Goal: Task Accomplishment & Management: Use online tool/utility

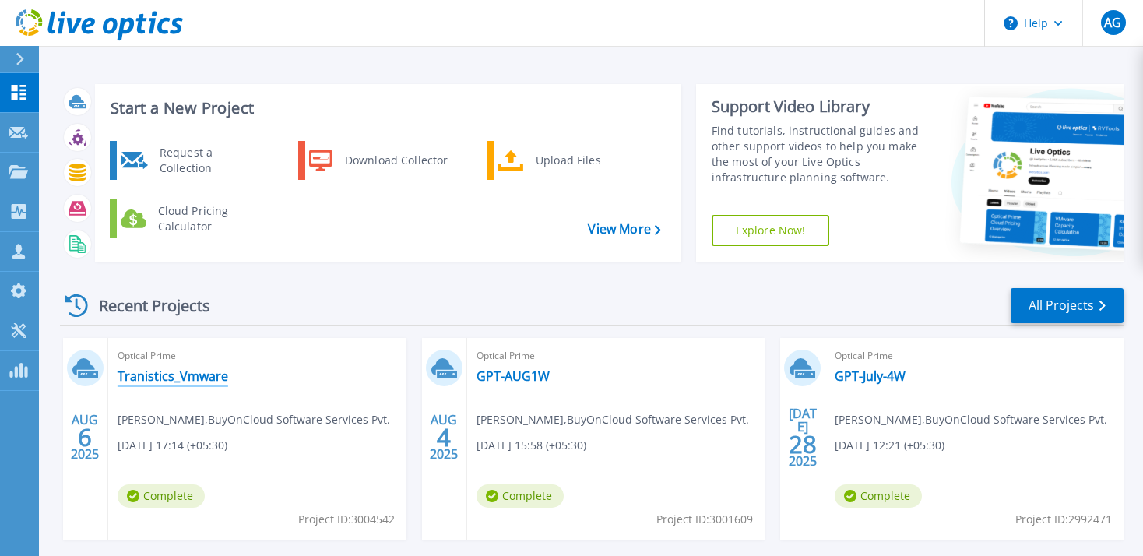
click at [207, 378] on link "Tranistics_Vmware" at bounding box center [173, 376] width 111 height 16
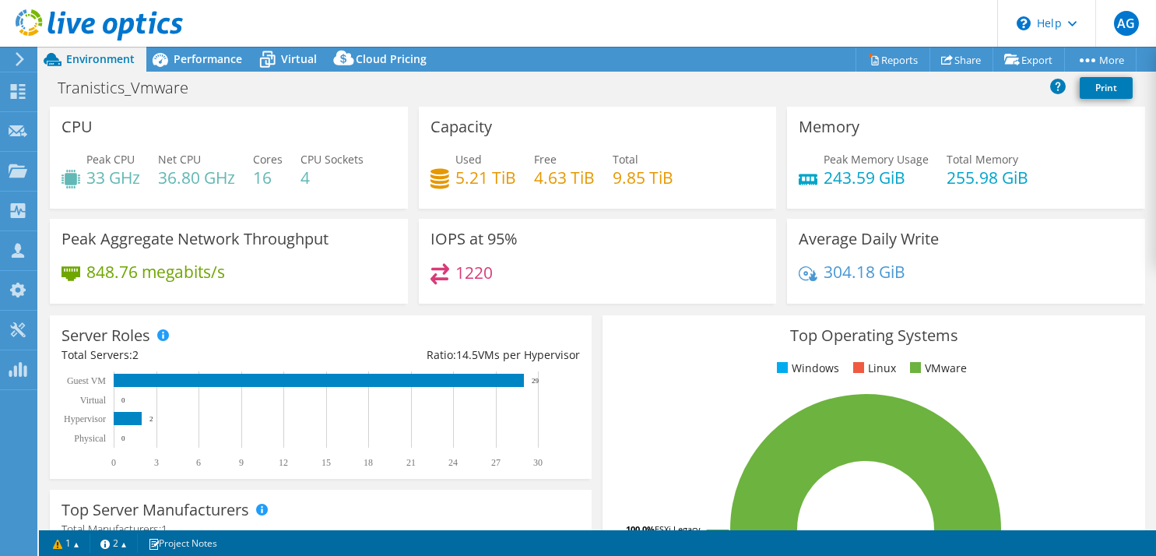
select select "USD"
click at [217, 58] on span "Performance" at bounding box center [208, 58] width 68 height 15
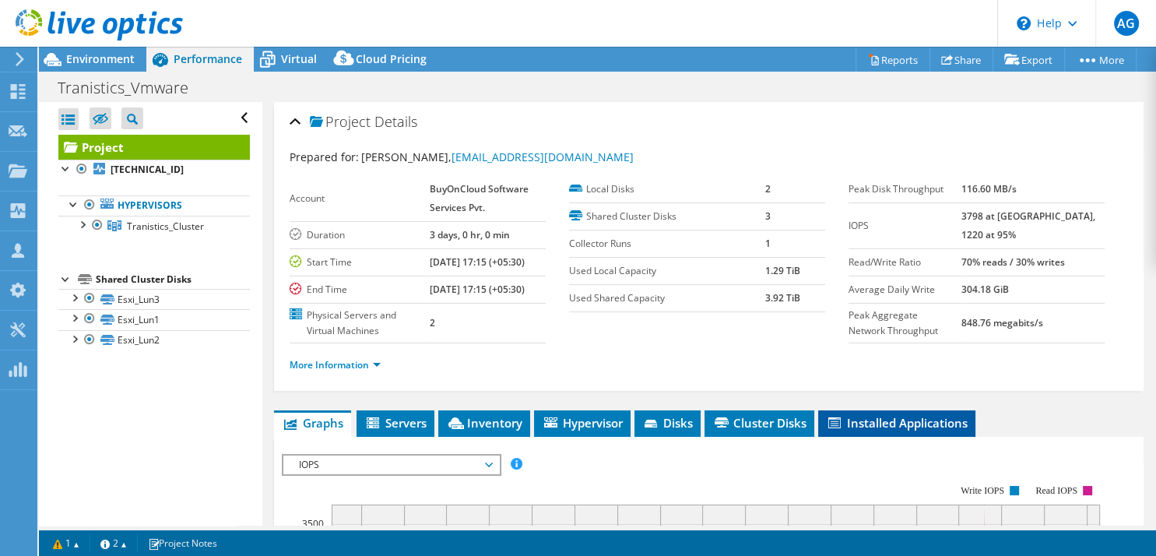
click at [910, 430] on span "Installed Applications" at bounding box center [897, 423] width 142 height 16
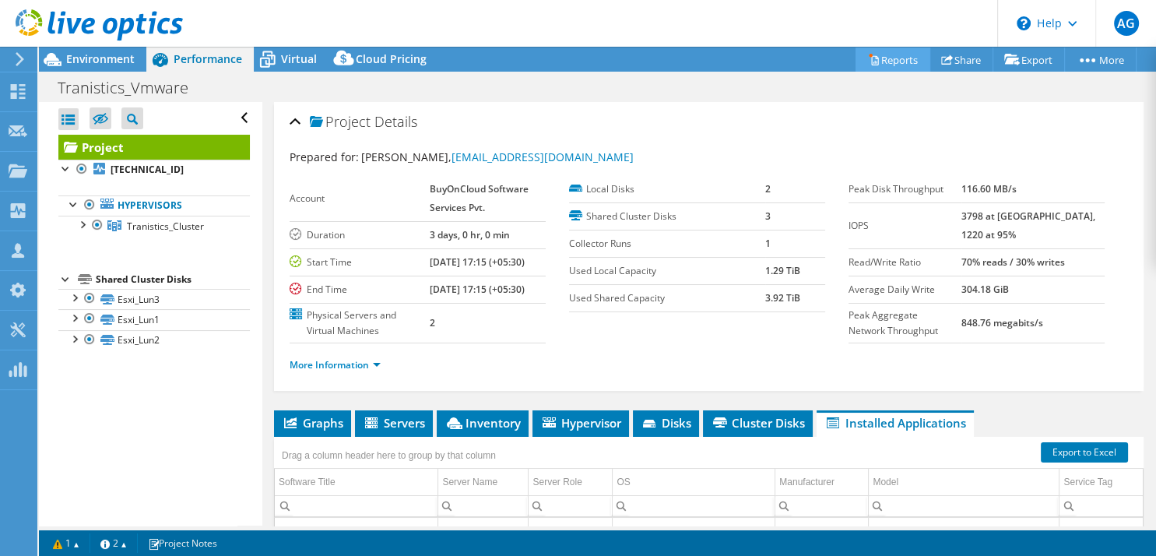
click at [876, 58] on link "Reports" at bounding box center [892, 59] width 75 height 24
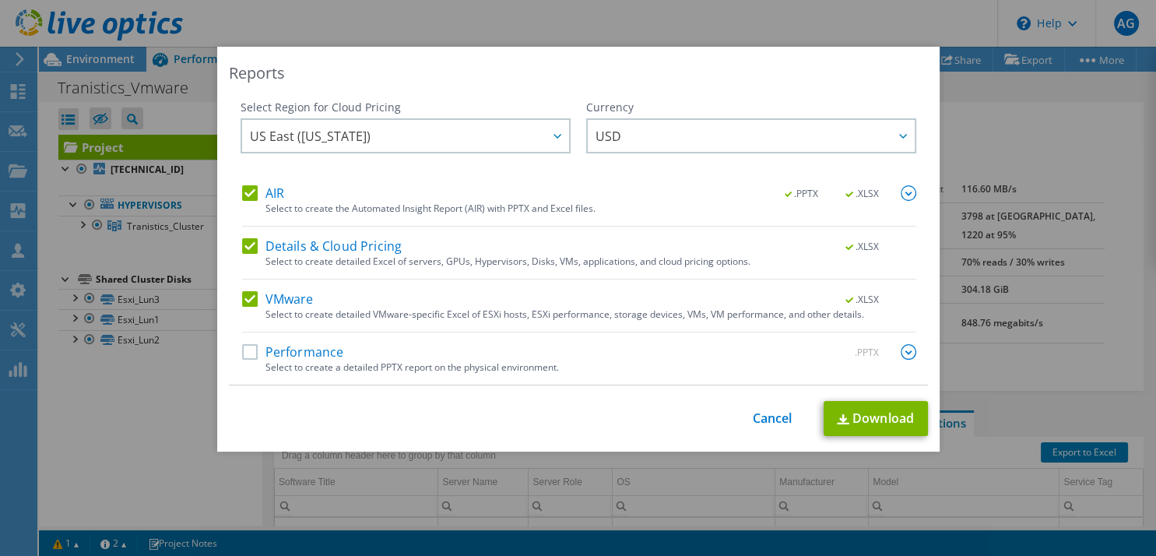
click at [242, 348] on label "Performance" at bounding box center [293, 352] width 102 height 16
click at [0, 0] on input "Performance" at bounding box center [0, 0] width 0 height 0
click at [243, 245] on label "Details & Cloud Pricing" at bounding box center [322, 246] width 160 height 16
click at [0, 0] on input "Details & Cloud Pricing" at bounding box center [0, 0] width 0 height 0
click at [242, 191] on label "AIR" at bounding box center [263, 193] width 42 height 16
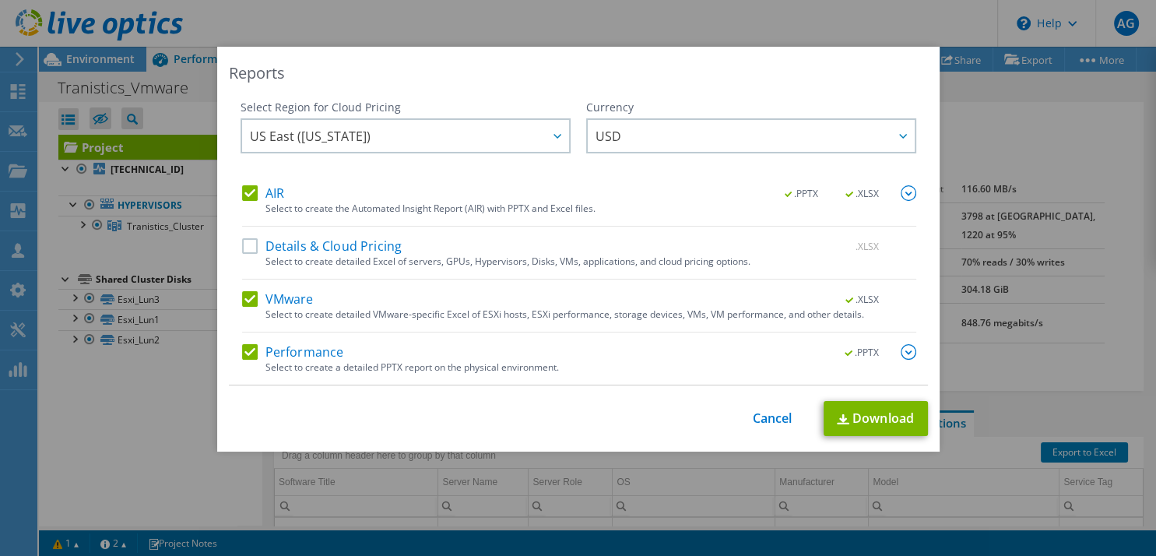
click at [0, 0] on input "AIR" at bounding box center [0, 0] width 0 height 0
click at [901, 353] on img at bounding box center [909, 352] width 16 height 16
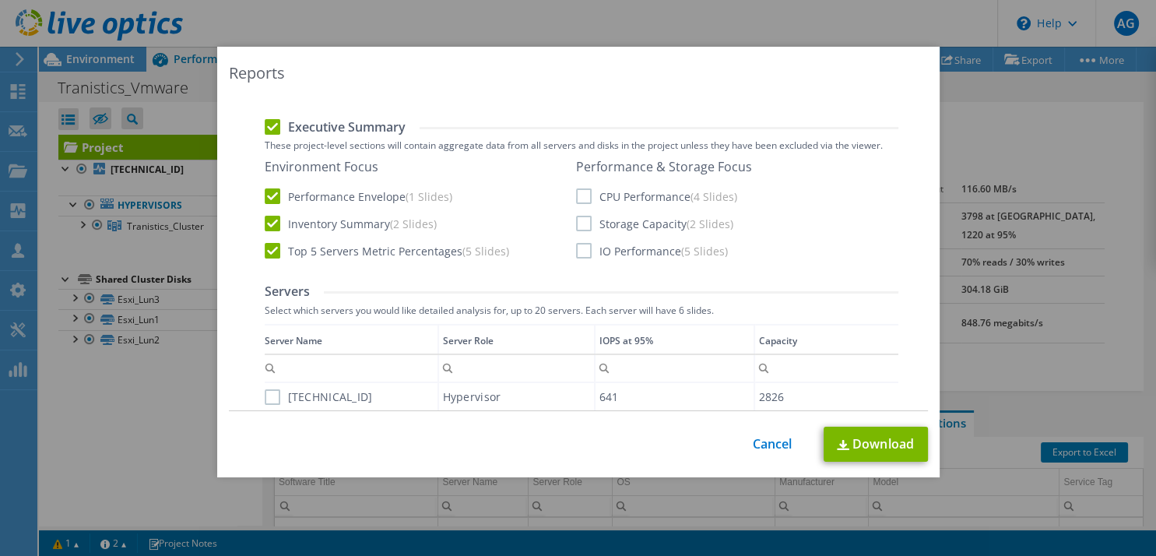
scroll to position [371, 0]
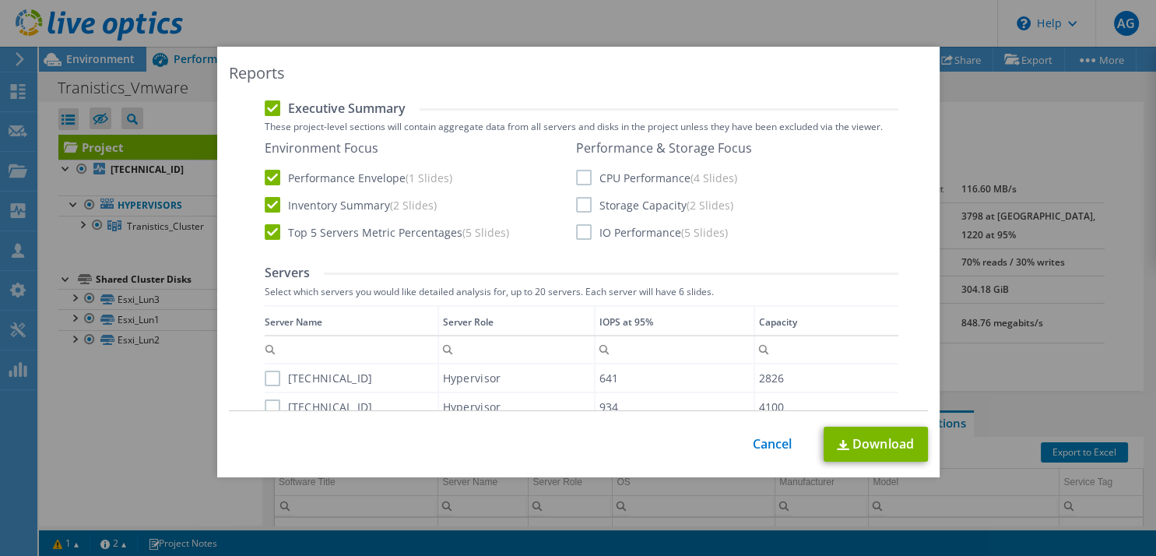
click at [584, 182] on label "CPU Performance (4 Slides)" at bounding box center [656, 178] width 161 height 16
click at [0, 0] on input "CPU Performance (4 Slides)" at bounding box center [0, 0] width 0 height 0
click at [583, 204] on label "Storage Capacity (2 Slides)" at bounding box center [654, 205] width 157 height 16
click at [0, 0] on input "Storage Capacity (2 Slides)" at bounding box center [0, 0] width 0 height 0
click at [578, 234] on label "IO Performance (5 Slides)" at bounding box center [652, 232] width 152 height 16
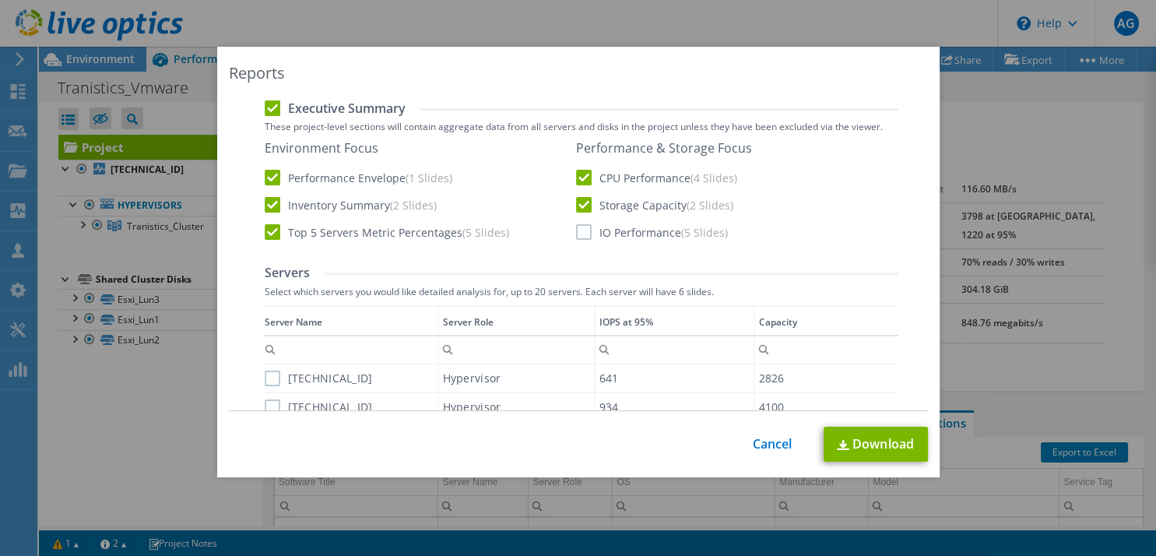
click at [0, 0] on input "IO Performance (5 Slides)" at bounding box center [0, 0] width 0 height 0
click at [267, 378] on label "[TECHNICAL_ID]" at bounding box center [319, 379] width 108 height 16
click at [0, 0] on input "[TECHNICAL_ID]" at bounding box center [0, 0] width 0 height 0
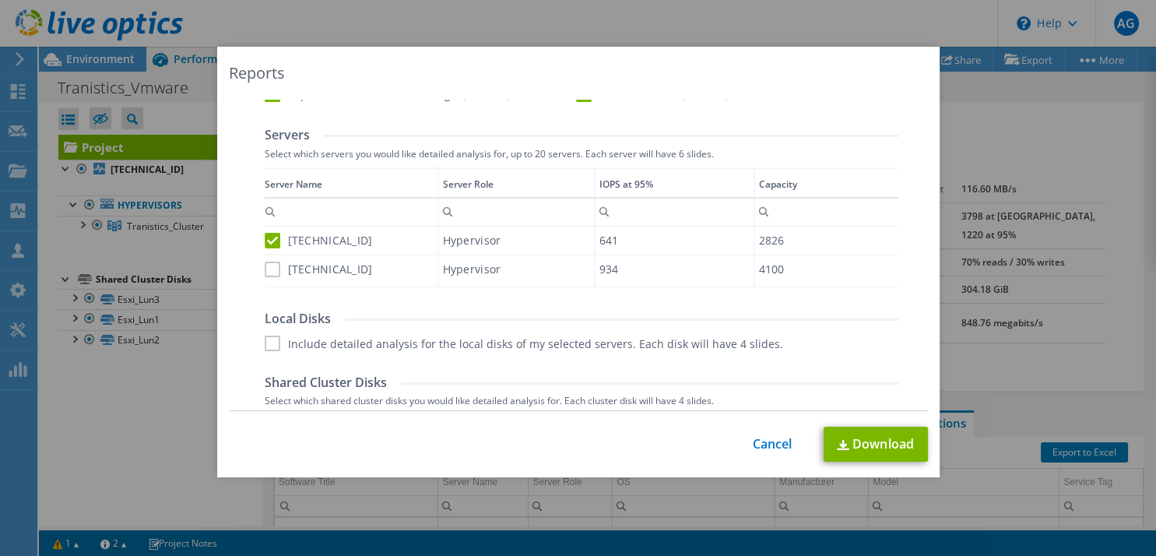
scroll to position [518, 0]
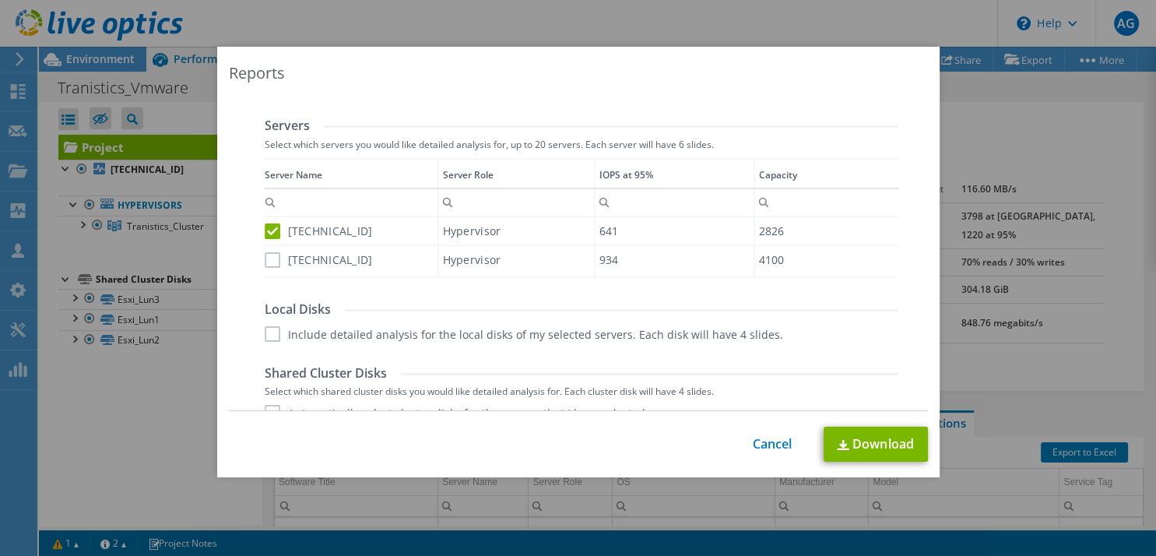
click at [266, 260] on label "[TECHNICAL_ID]" at bounding box center [319, 260] width 108 height 16
click at [0, 0] on input "[TECHNICAL_ID]" at bounding box center [0, 0] width 0 height 0
click at [265, 332] on label "Include detailed analysis for the local disks of my selected servers. Each disk…" at bounding box center [524, 334] width 518 height 16
click at [0, 0] on input "Include detailed analysis for the local disks of my selected servers. Each disk…" at bounding box center [0, 0] width 0 height 0
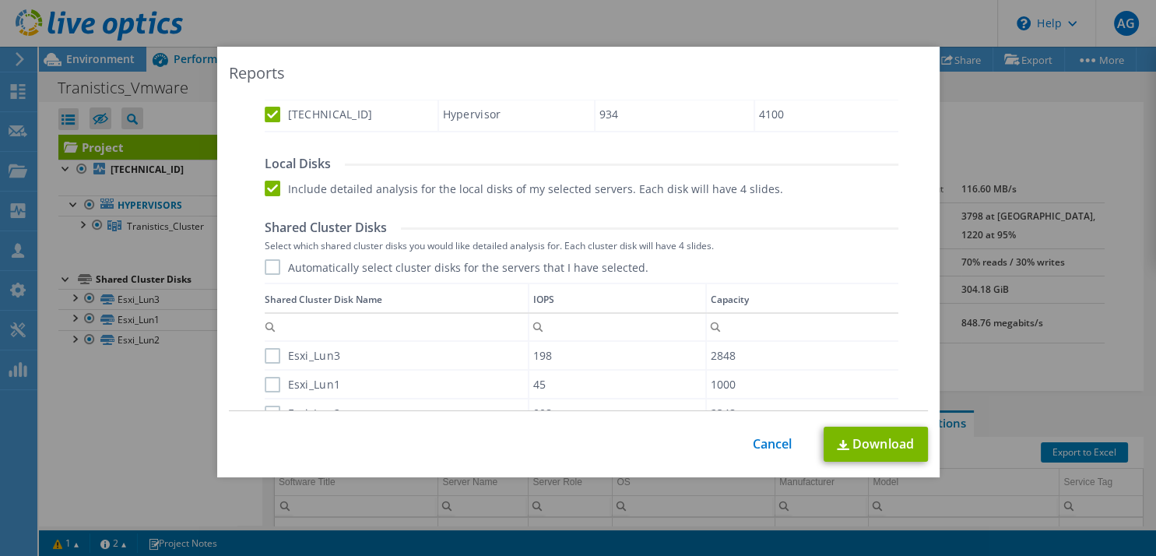
scroll to position [783, 0]
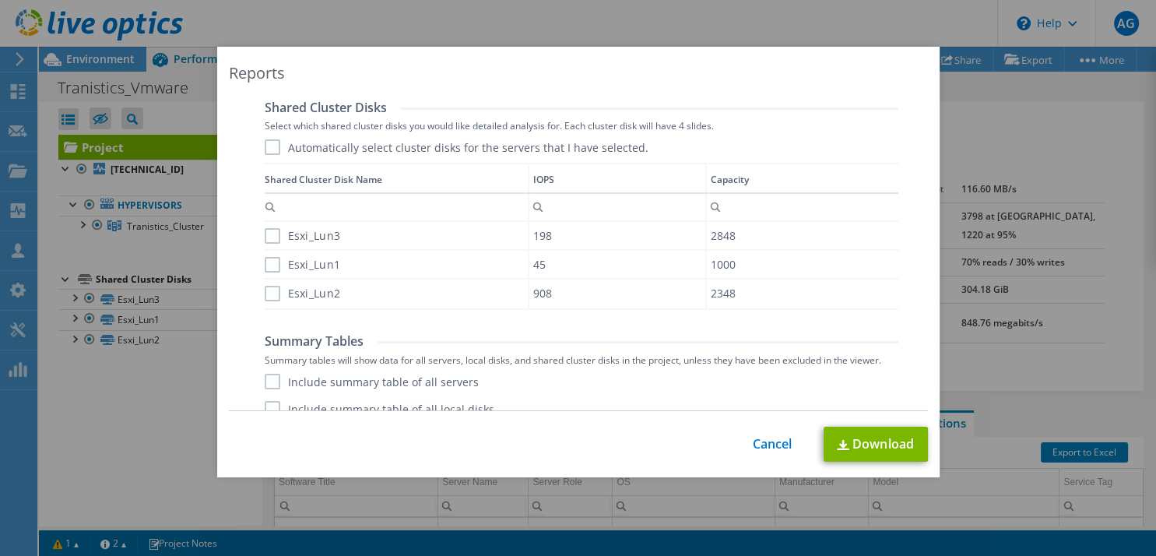
click at [265, 149] on label "Automatically select cluster disks for the servers that I have selected." at bounding box center [457, 147] width 384 height 16
click at [0, 0] on input "Automatically select cluster disks for the servers that I have selected." at bounding box center [0, 0] width 0 height 0
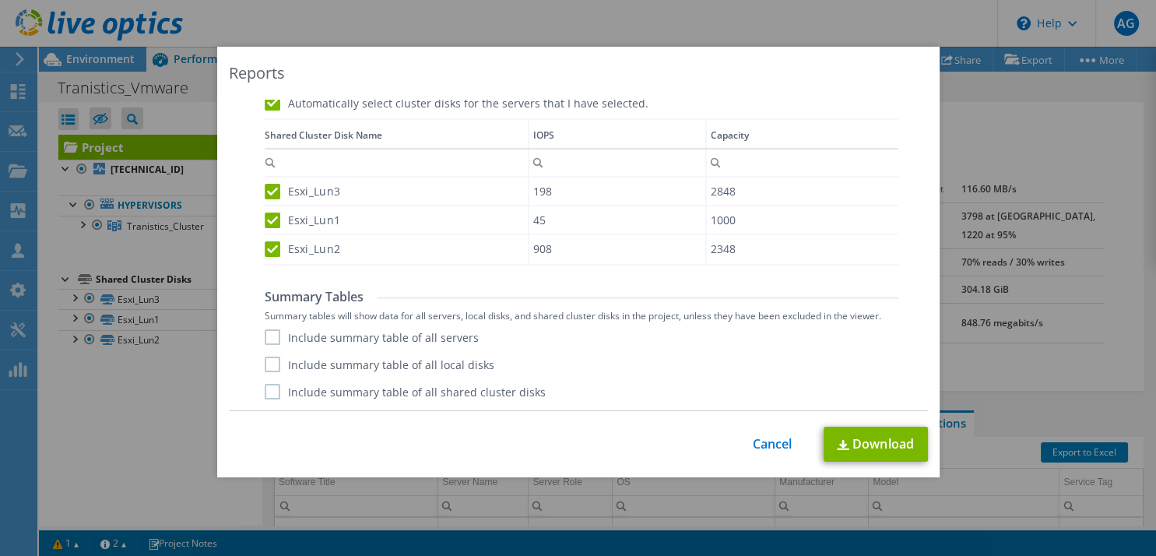
click at [276, 331] on label "Include summary table of all servers" at bounding box center [372, 337] width 214 height 16
click at [0, 0] on input "Include summary table of all servers" at bounding box center [0, 0] width 0 height 0
click at [265, 369] on label "Include summary table of all local disks" at bounding box center [380, 364] width 230 height 16
click at [0, 0] on input "Include summary table of all local disks" at bounding box center [0, 0] width 0 height 0
click at [265, 391] on label "Include summary table of all shared cluster disks" at bounding box center [405, 392] width 281 height 16
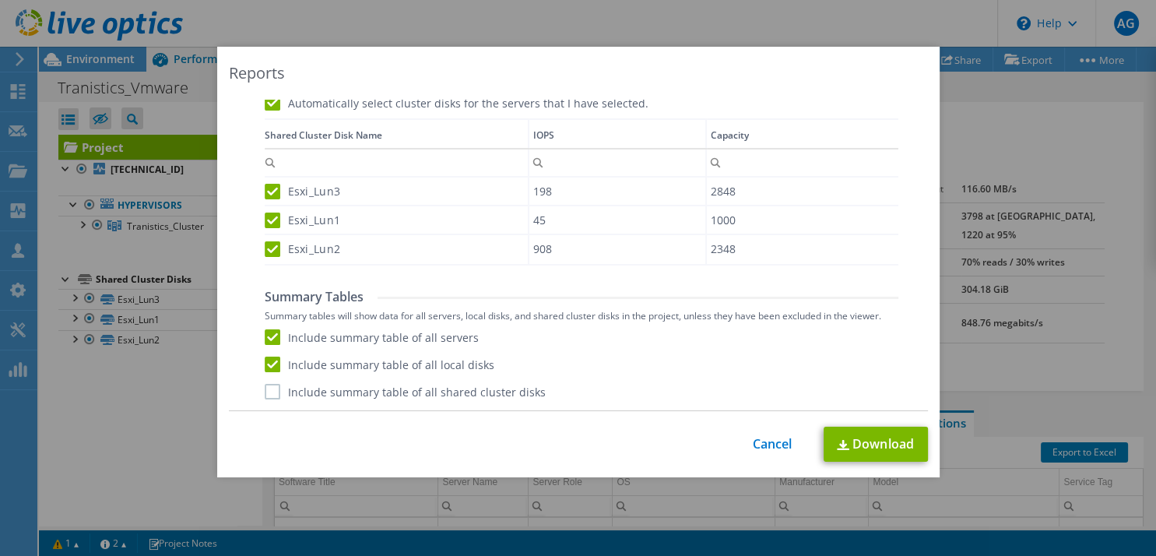
click at [0, 0] on input "Include summary table of all shared cluster disks" at bounding box center [0, 0] width 0 height 0
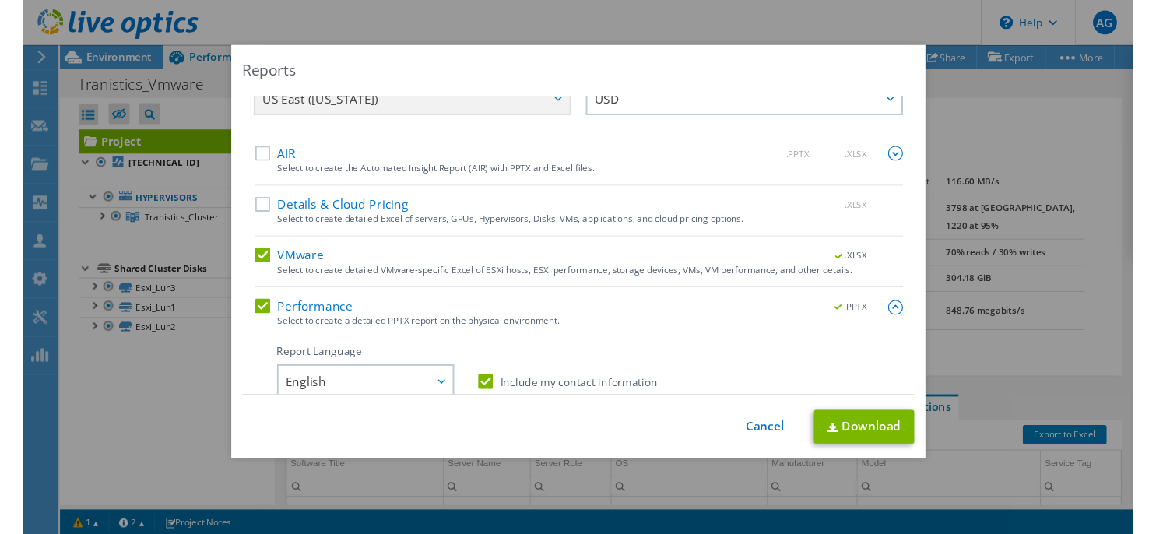
scroll to position [0, 0]
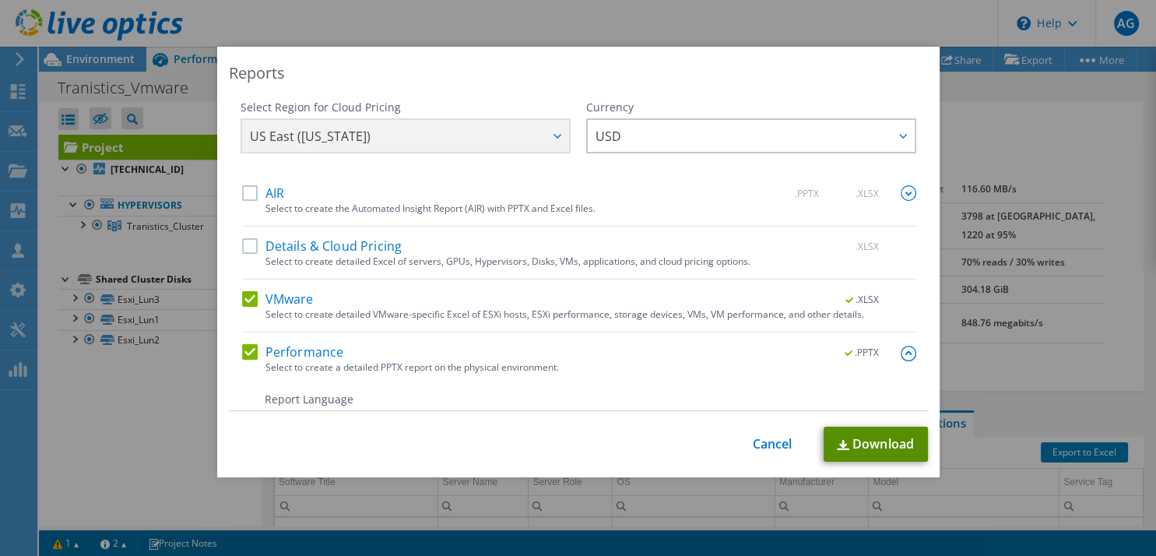
click at [872, 440] on link "Download" at bounding box center [876, 444] width 104 height 35
click at [760, 443] on link "Cancel" at bounding box center [773, 444] width 40 height 15
